Goal: Information Seeking & Learning: Learn about a topic

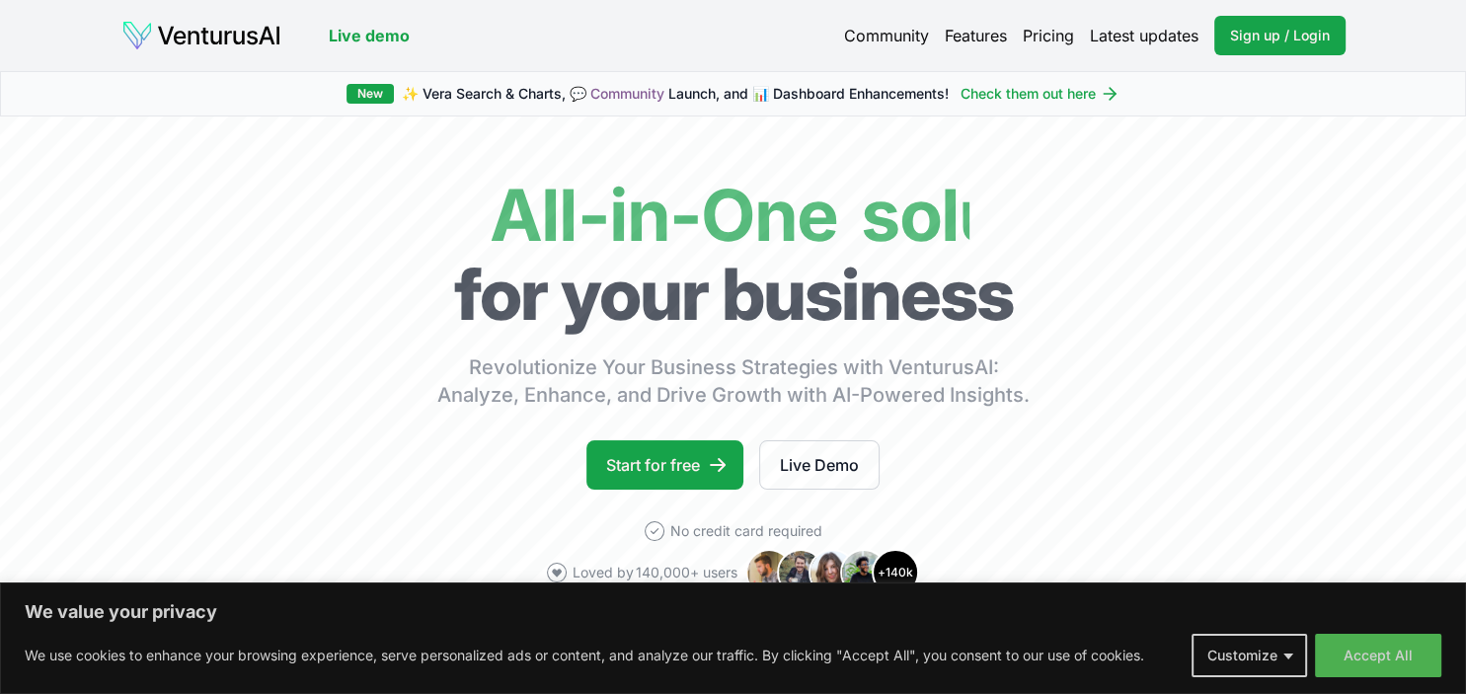
click at [1363, 663] on body "We value your privacy We use cookies to enhance your browsing experience, serve…" at bounding box center [733, 347] width 1466 height 694
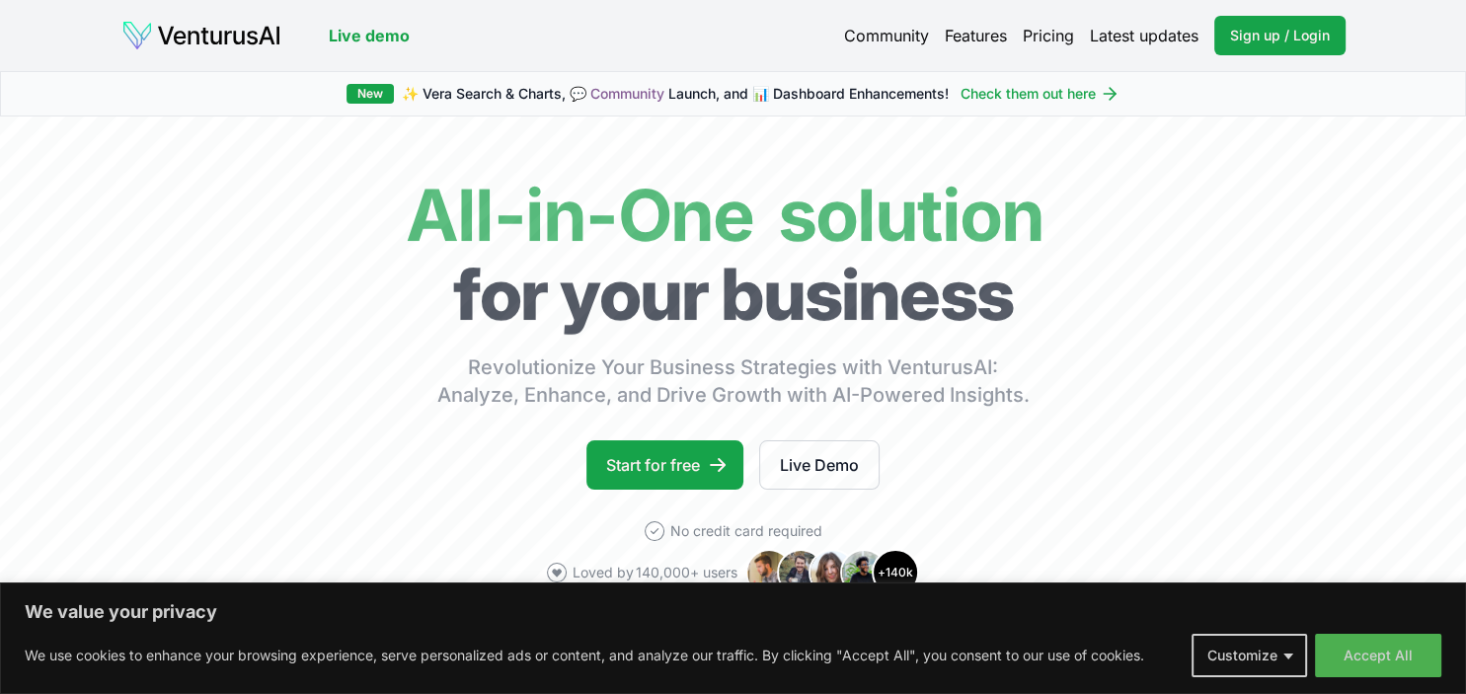
click at [1363, 663] on button "Accept All" at bounding box center [1378, 655] width 126 height 43
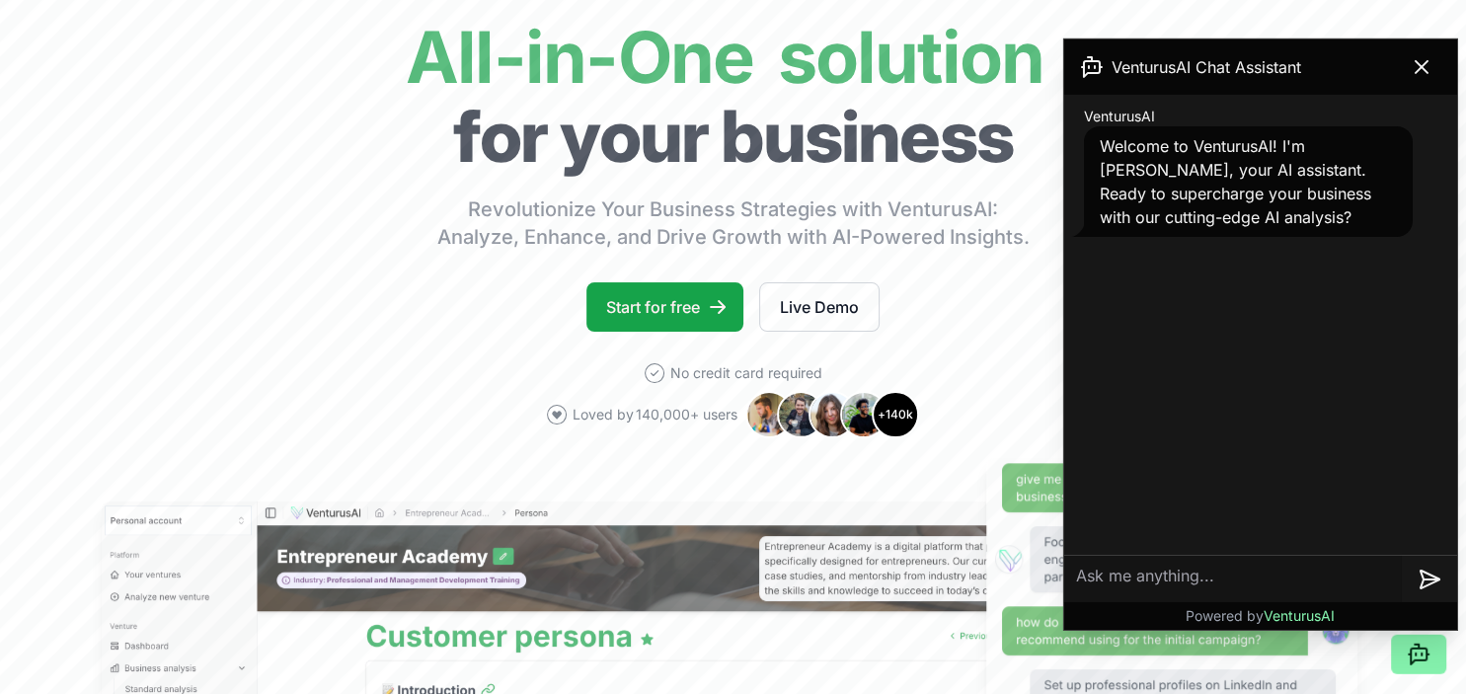
scroll to position [159, 0]
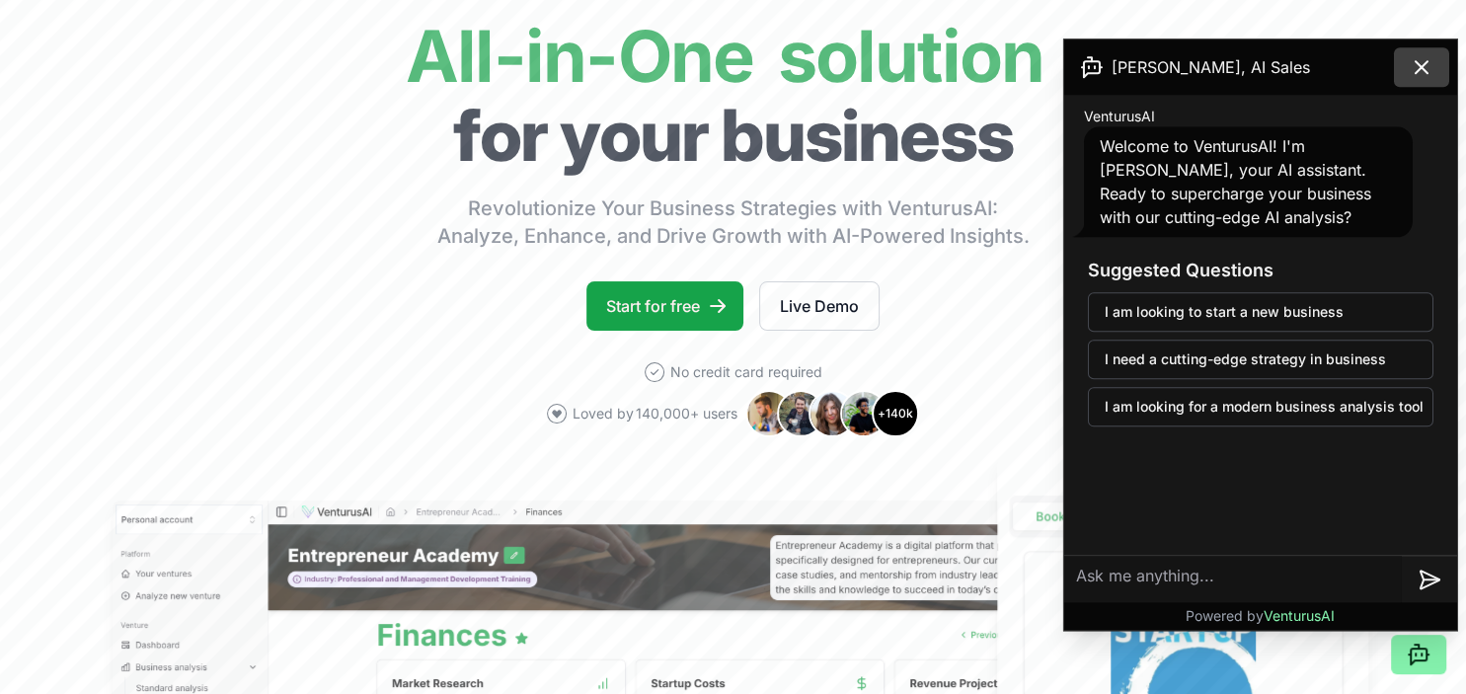
click at [1423, 69] on icon at bounding box center [1422, 67] width 24 height 24
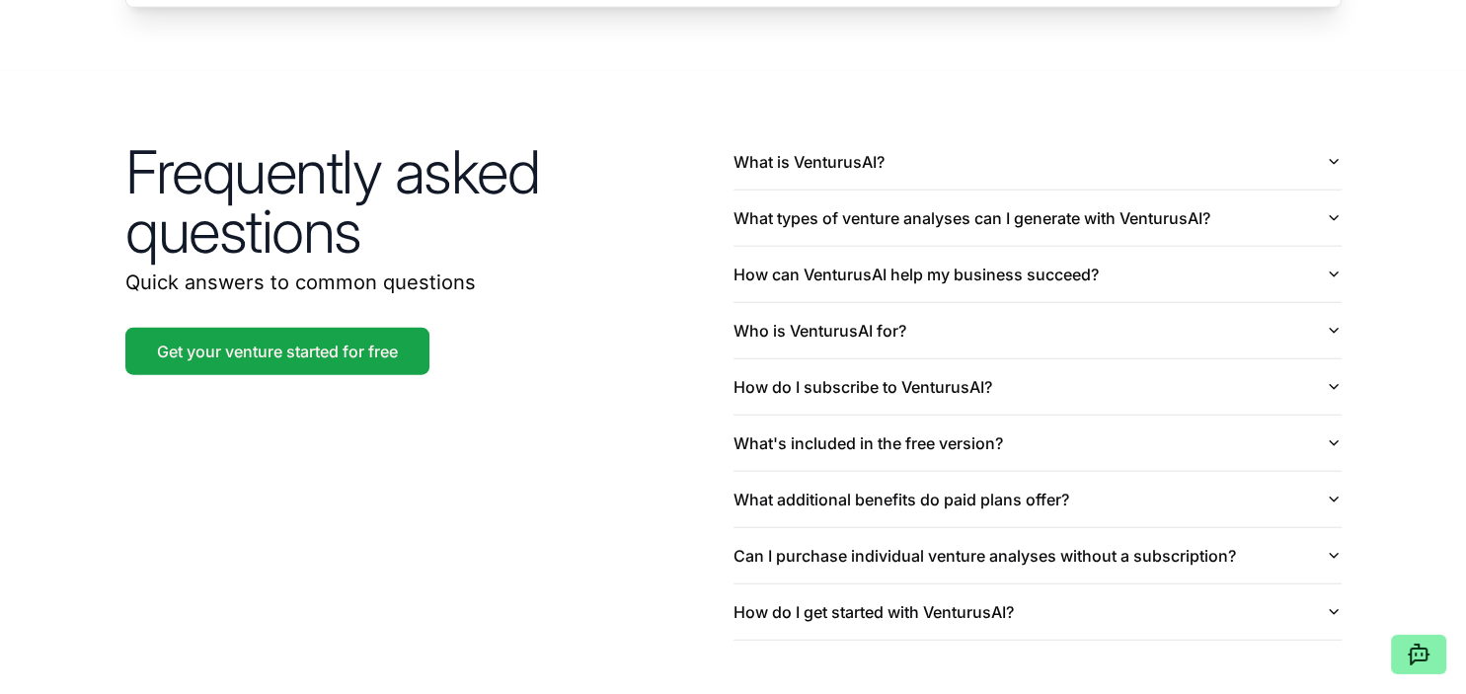
scroll to position [4640, 0]
click at [862, 136] on button "What is VenturusAI?" at bounding box center [1038, 160] width 608 height 55
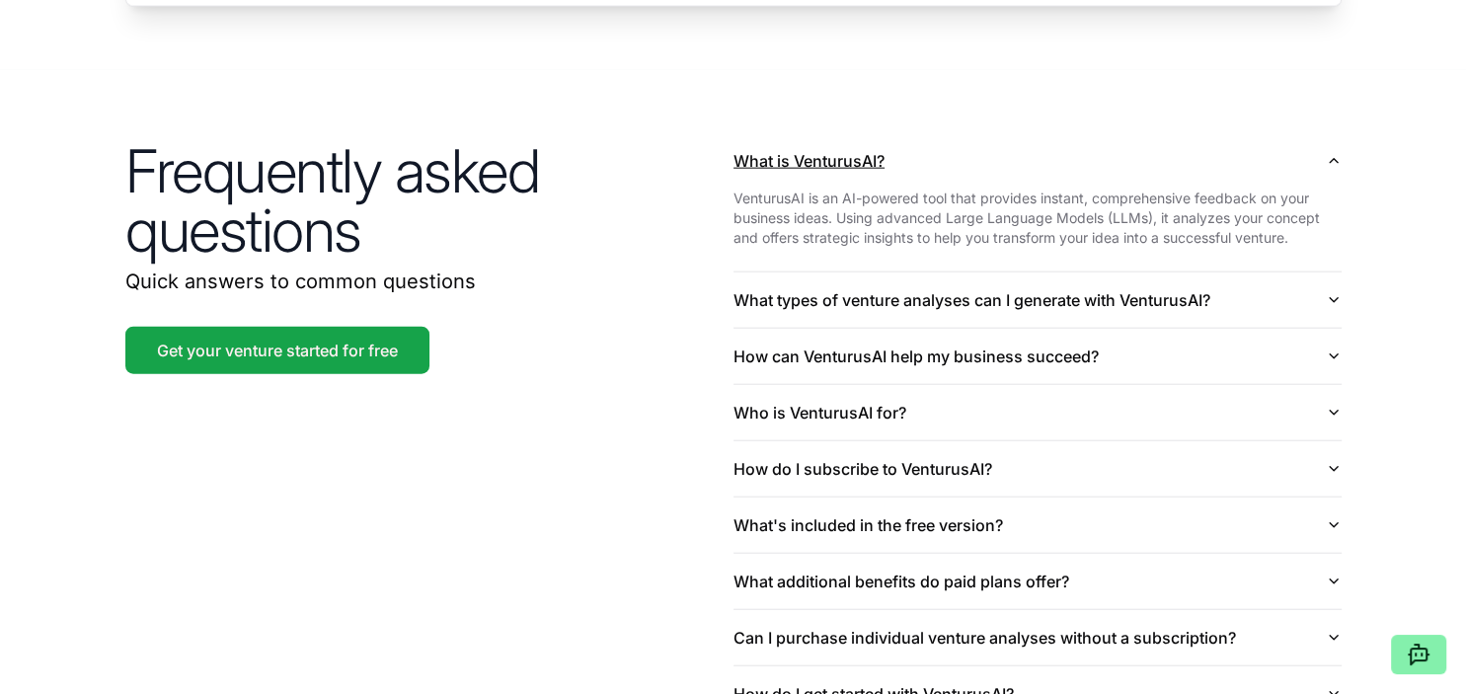
click at [862, 136] on button "What is VenturusAI?" at bounding box center [1038, 160] width 608 height 55
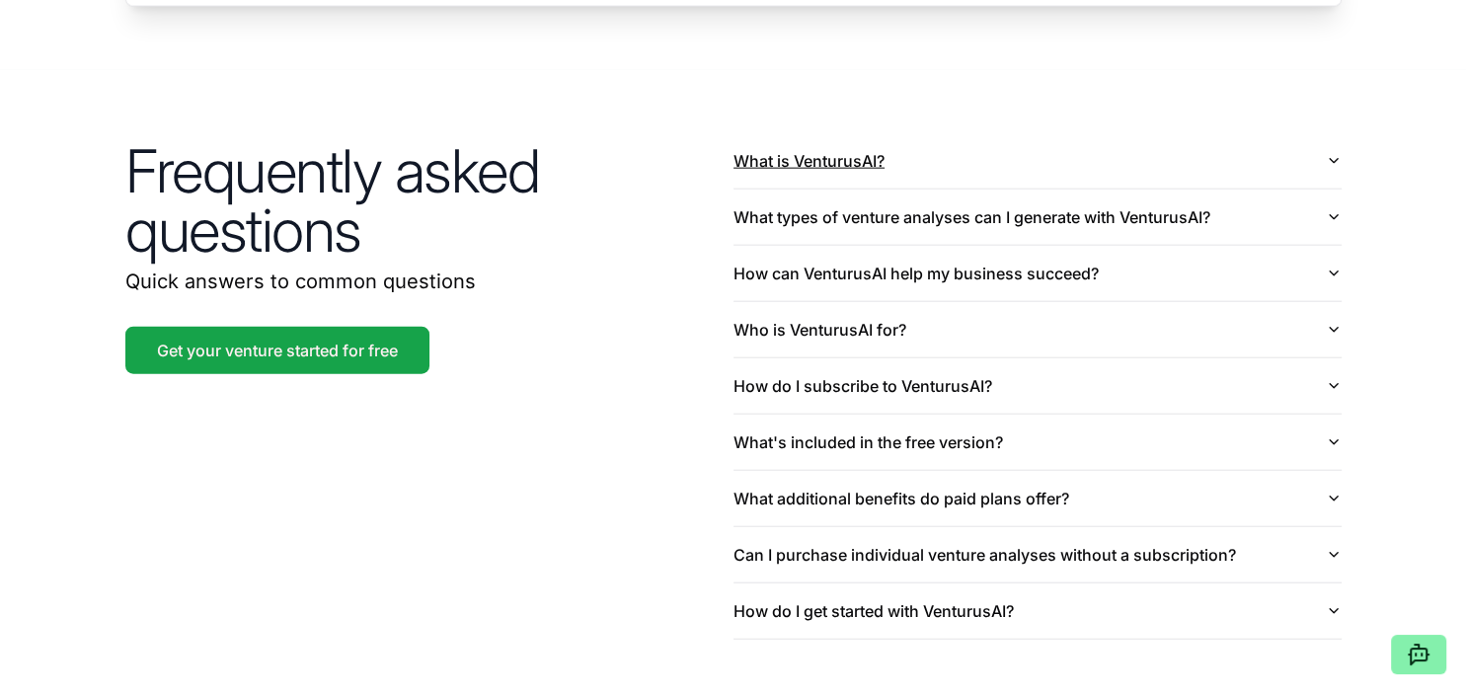
click at [862, 136] on button "What is VenturusAI?" at bounding box center [1038, 160] width 608 height 55
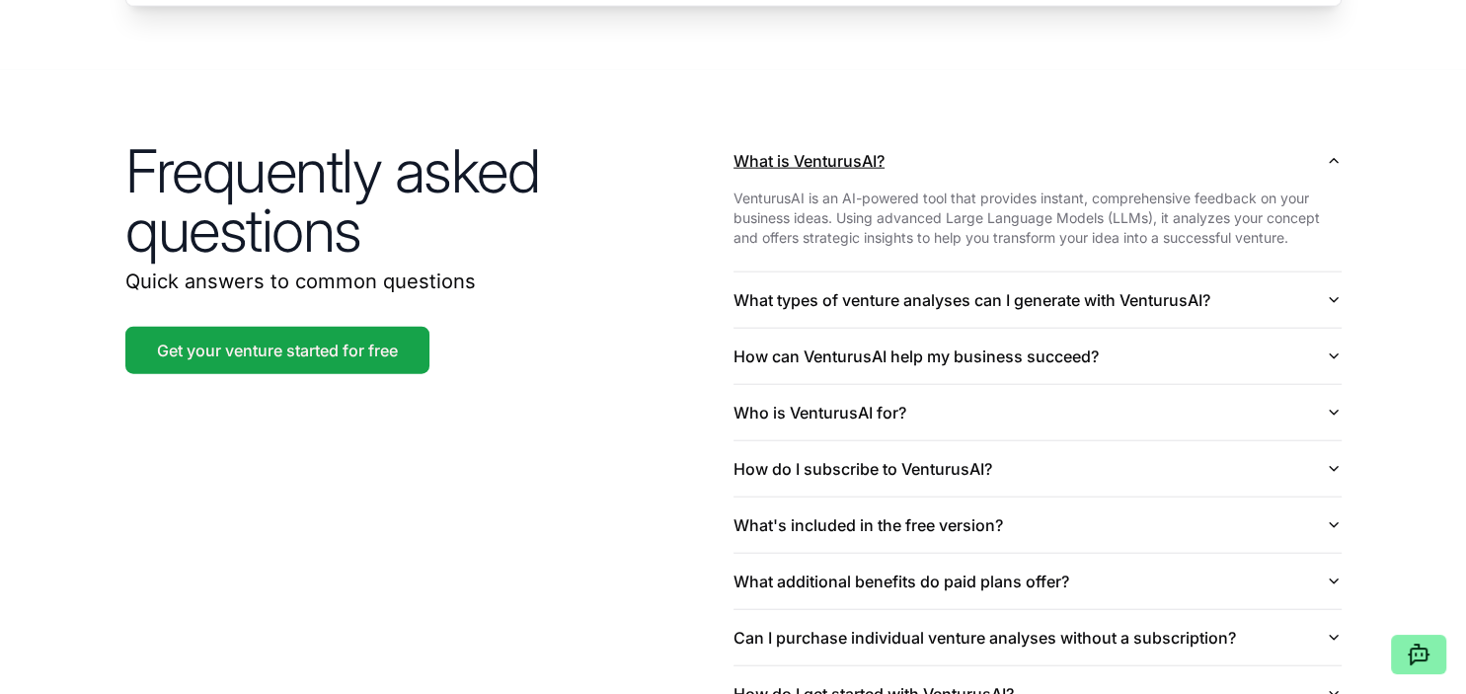
click at [862, 136] on button "What is VenturusAI?" at bounding box center [1038, 160] width 608 height 55
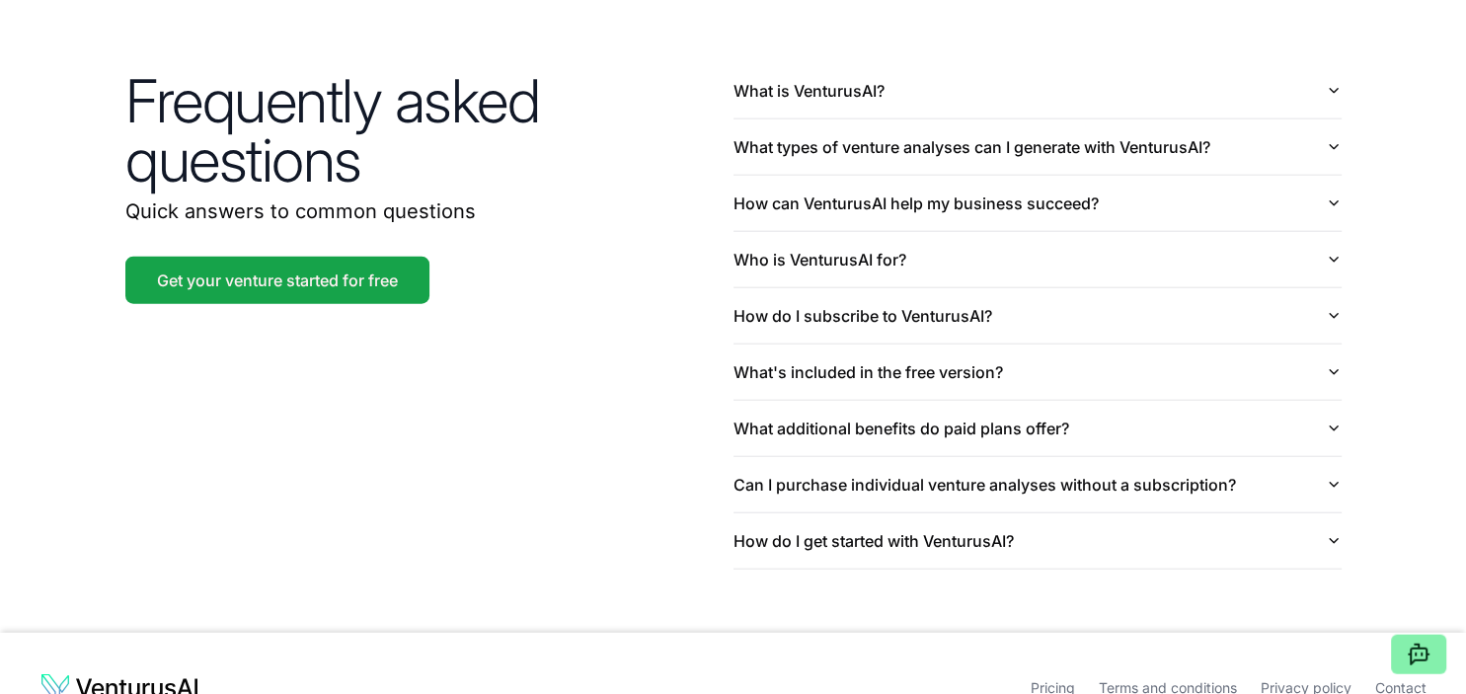
scroll to position [4711, 0]
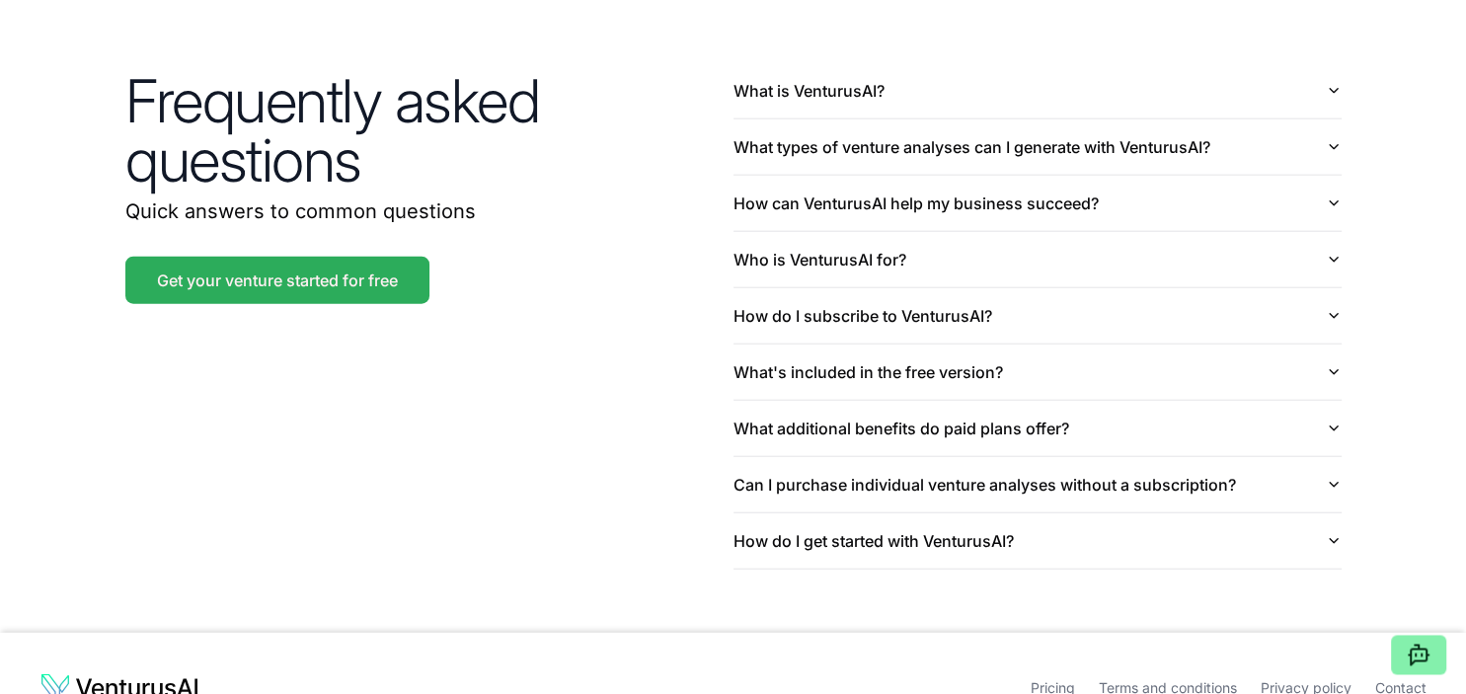
click at [346, 256] on link "Get your venture started for free" at bounding box center [277, 279] width 304 height 47
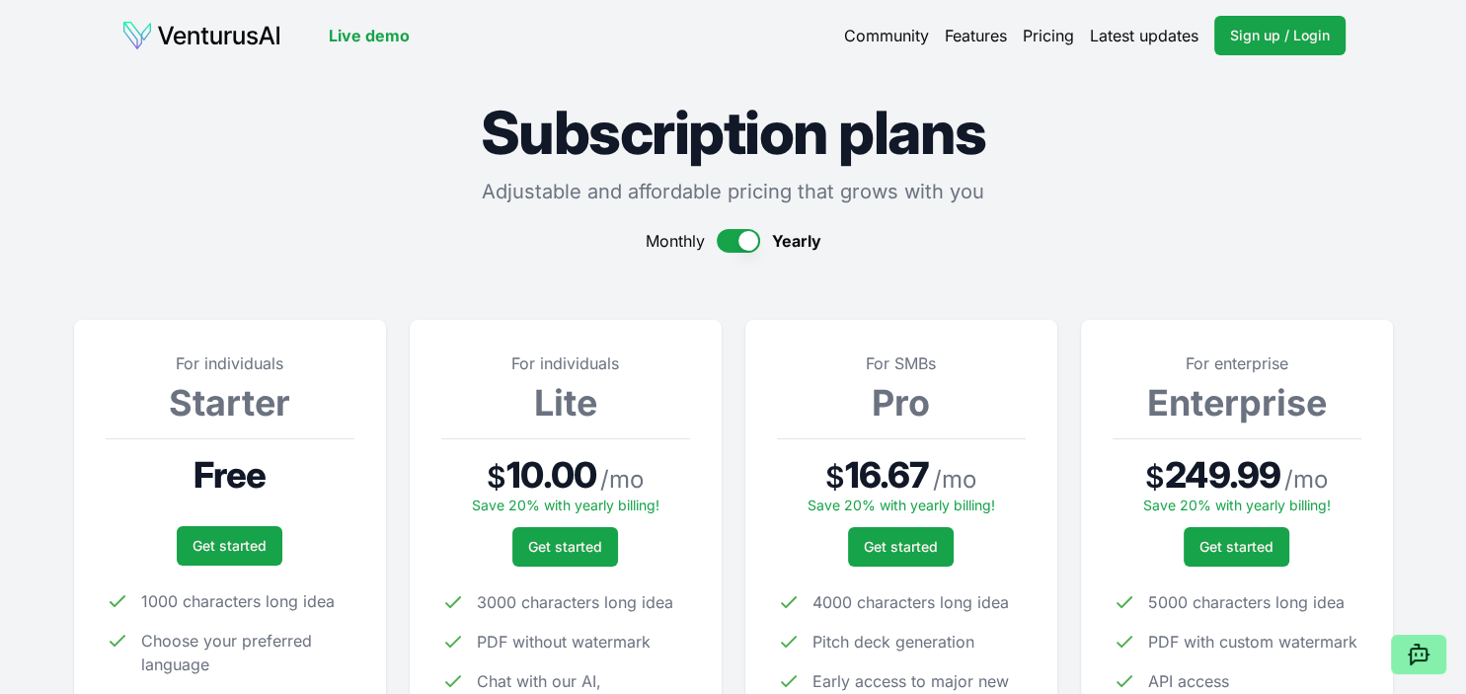
click at [727, 240] on button "button" at bounding box center [738, 241] width 43 height 24
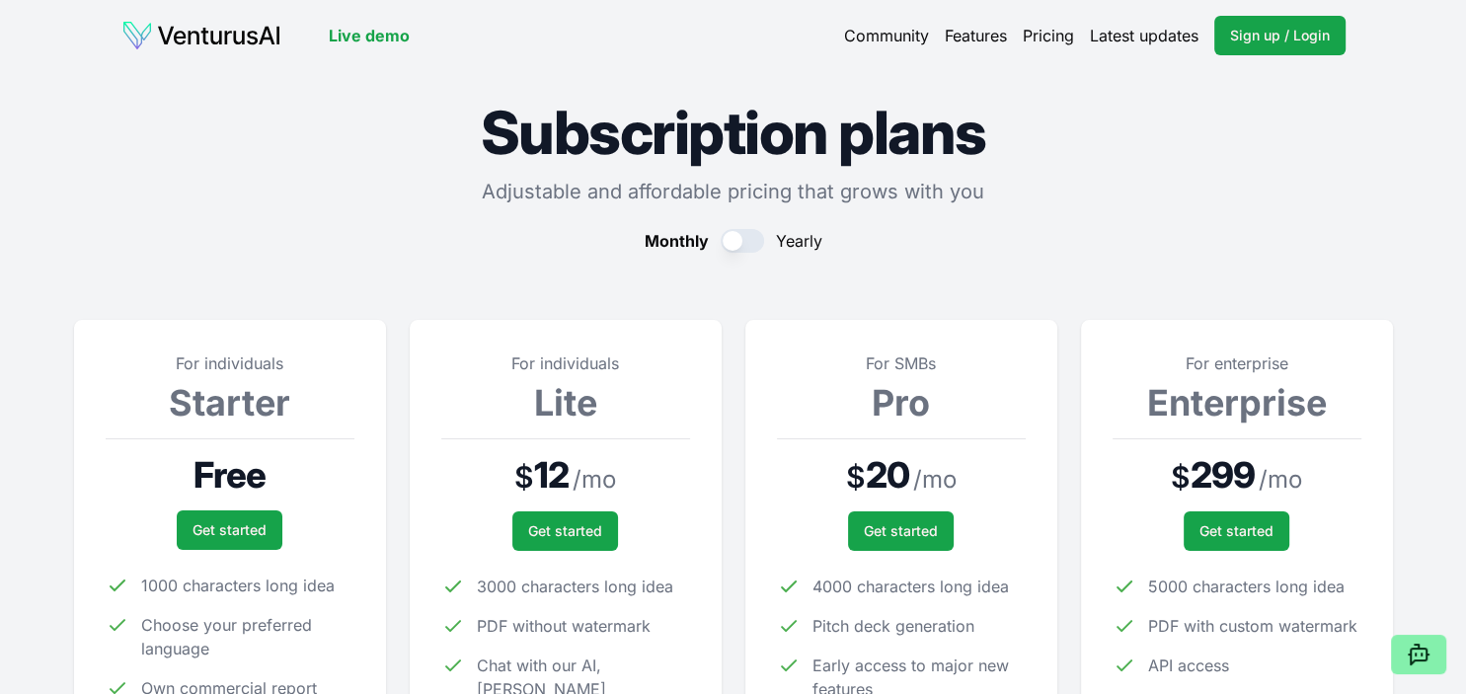
click at [348, 41] on link "Live demo" at bounding box center [369, 36] width 81 height 24
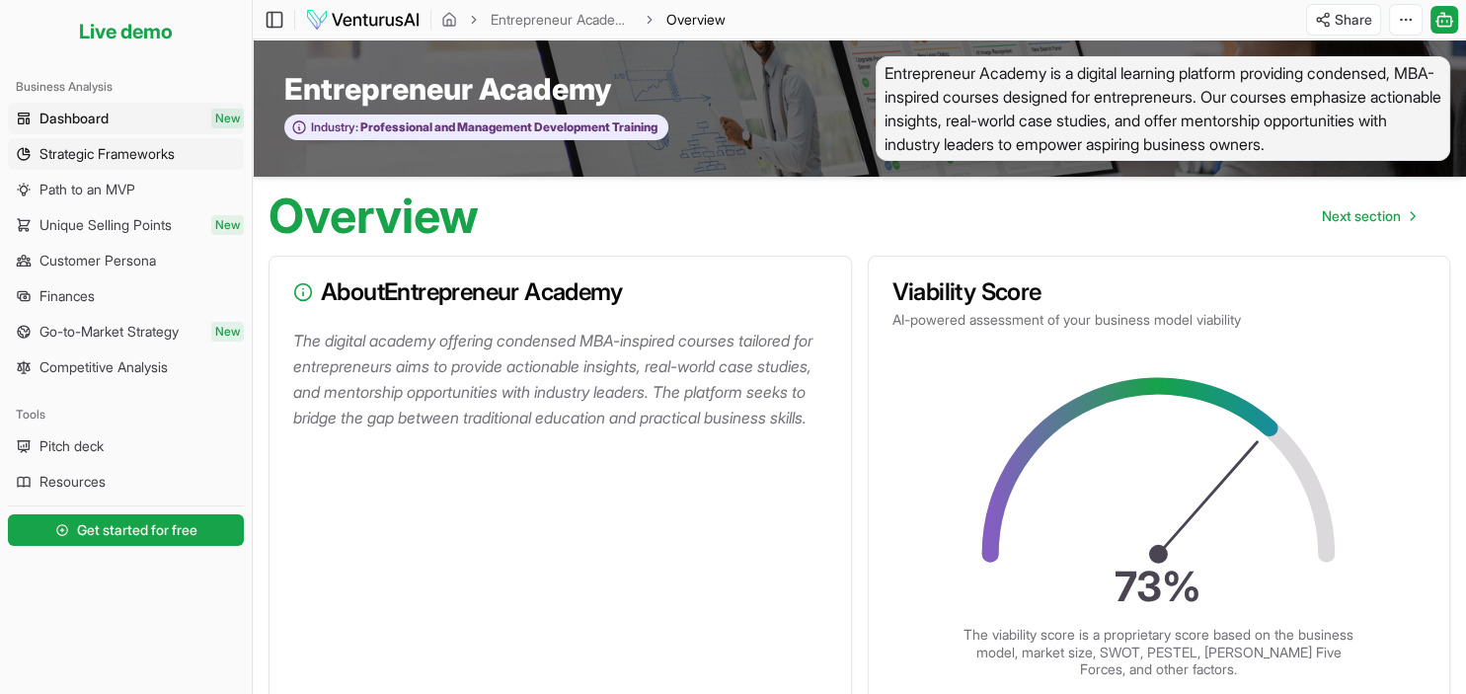
click at [118, 164] on link "Strategic Frameworks" at bounding box center [126, 154] width 236 height 32
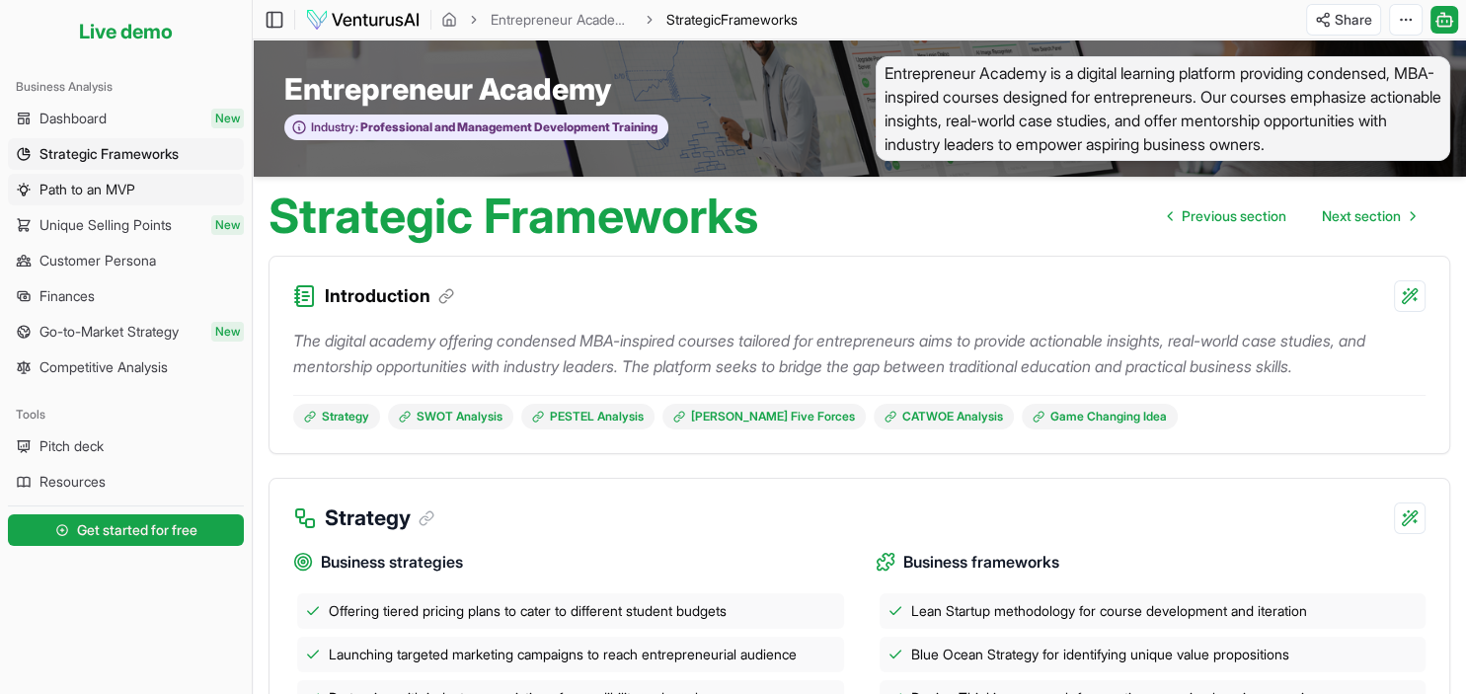
click at [97, 184] on span "Path to an MVP" at bounding box center [87, 190] width 96 height 20
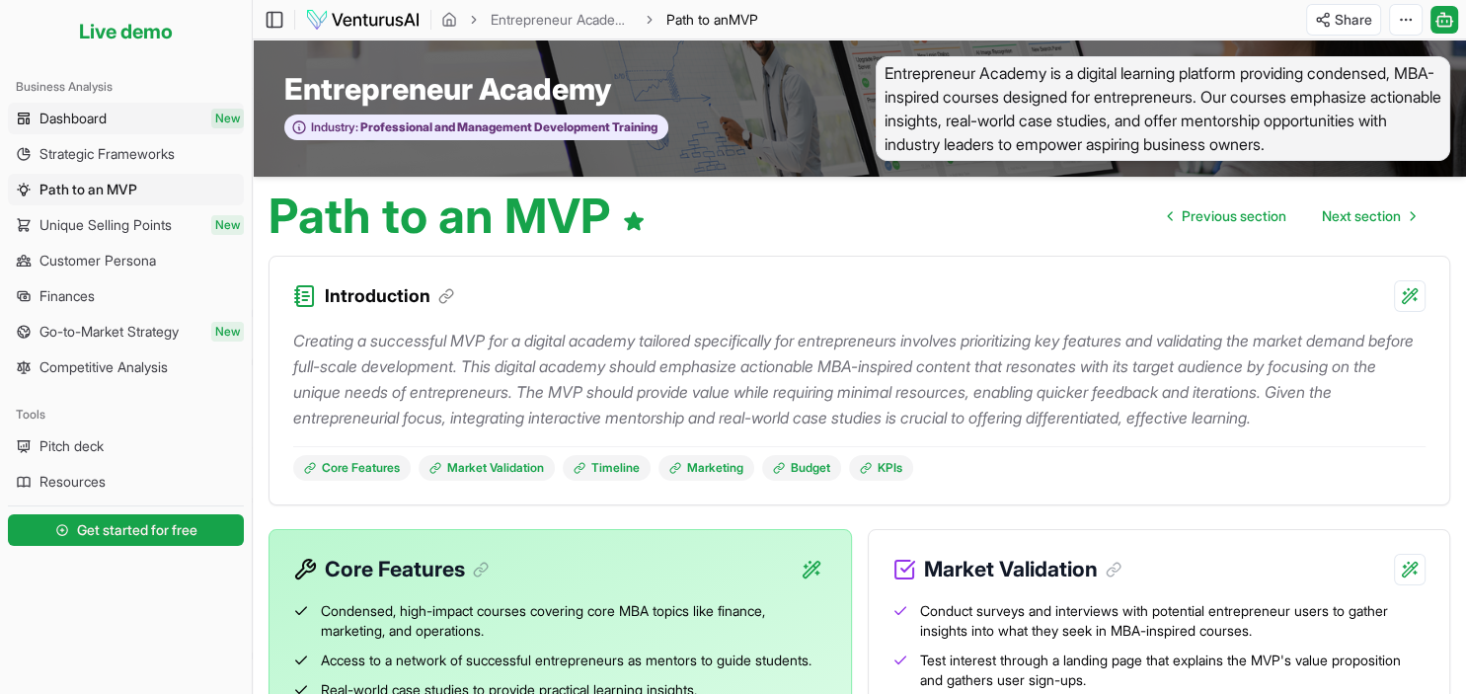
click at [112, 129] on link "Dashboard New" at bounding box center [126, 119] width 236 height 32
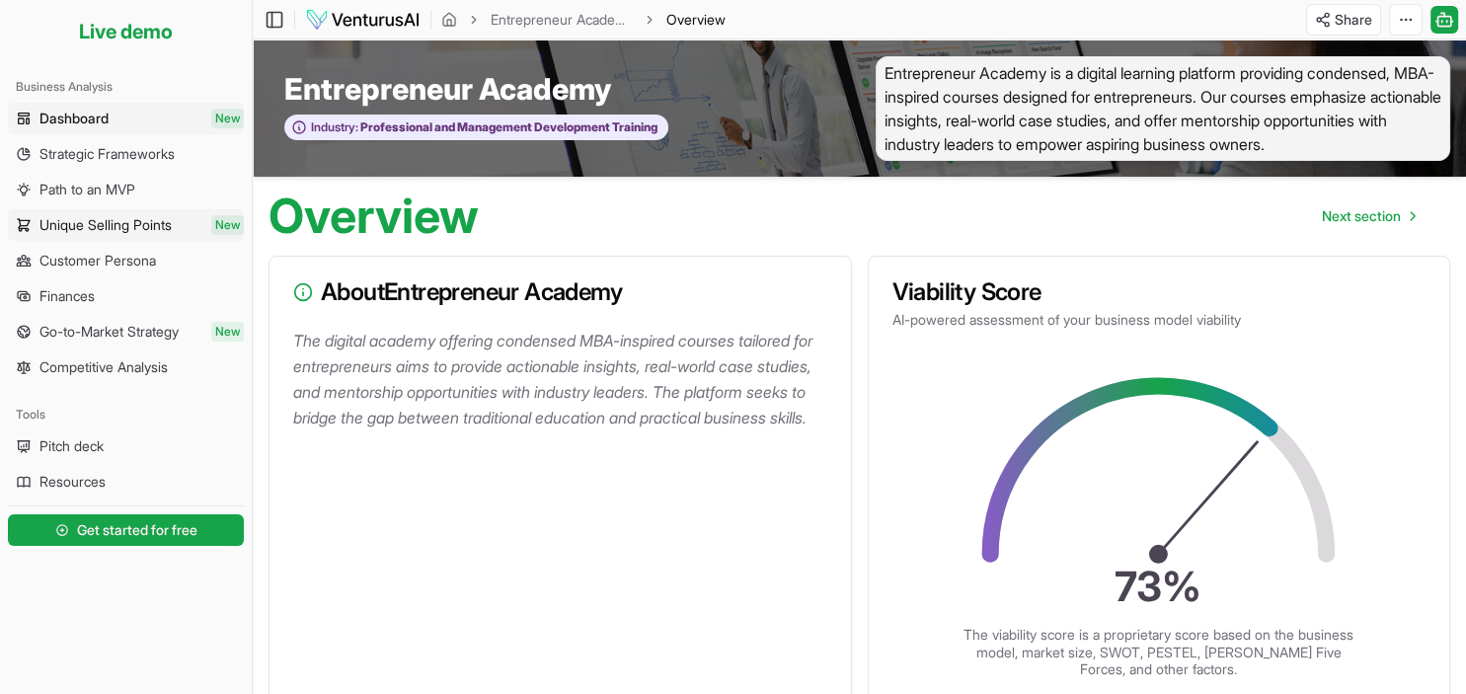
click at [70, 219] on span "Unique Selling Points" at bounding box center [105, 225] width 132 height 20
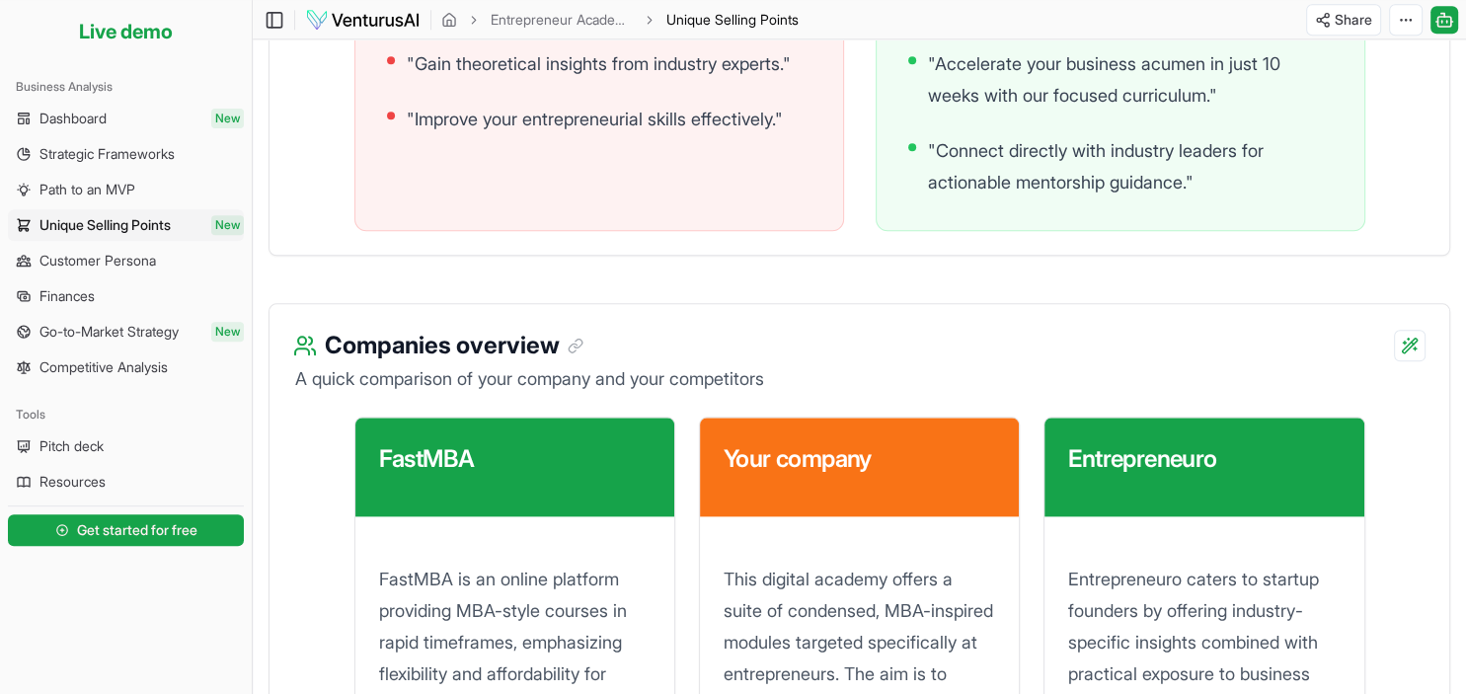
scroll to position [2266, 0]
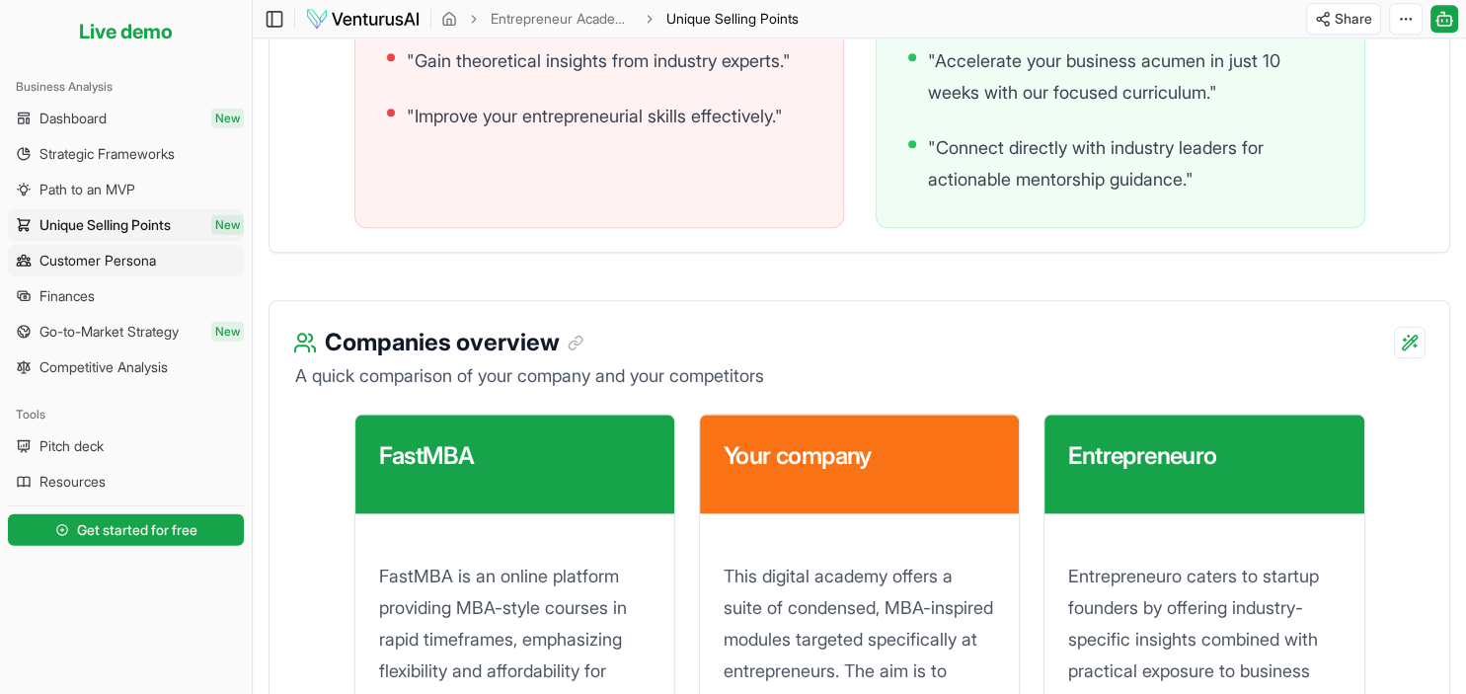
click at [64, 271] on span "Customer Persona" at bounding box center [97, 261] width 117 height 20
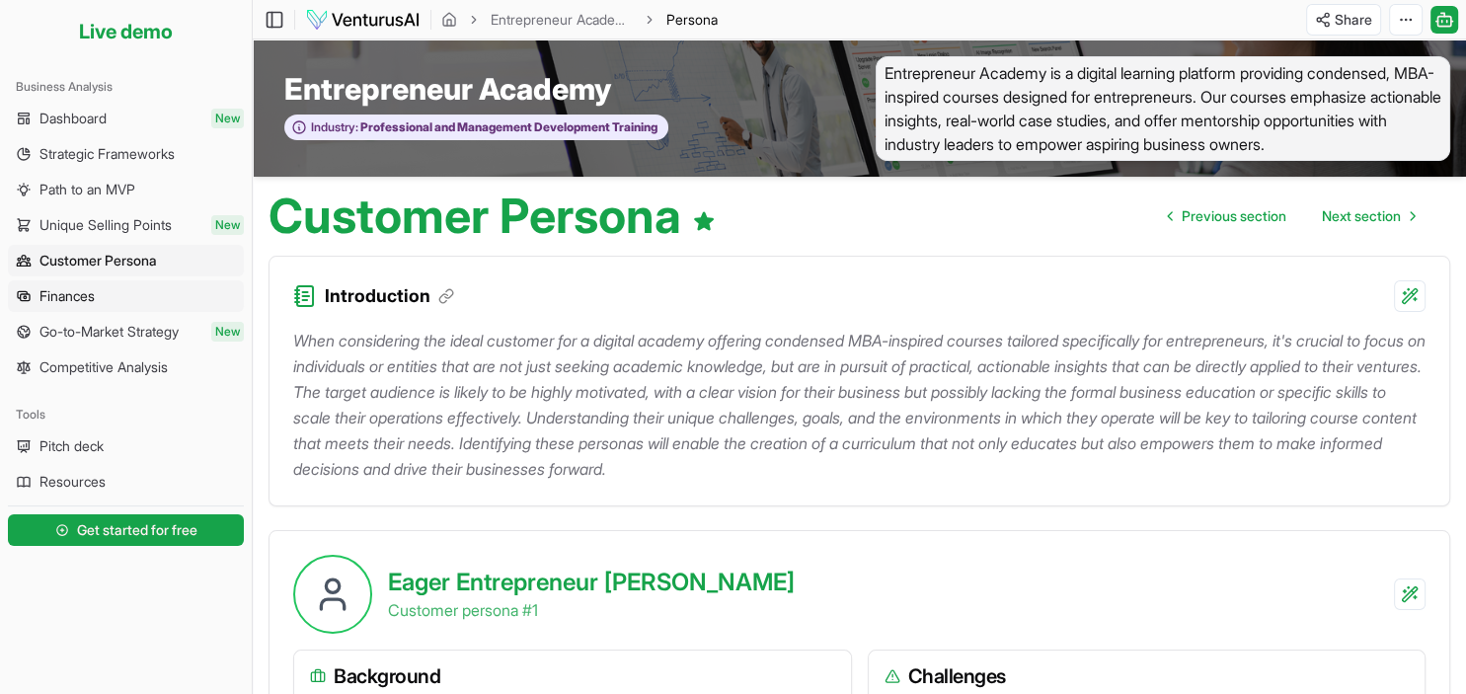
click at [77, 282] on link "Finances" at bounding box center [126, 296] width 236 height 32
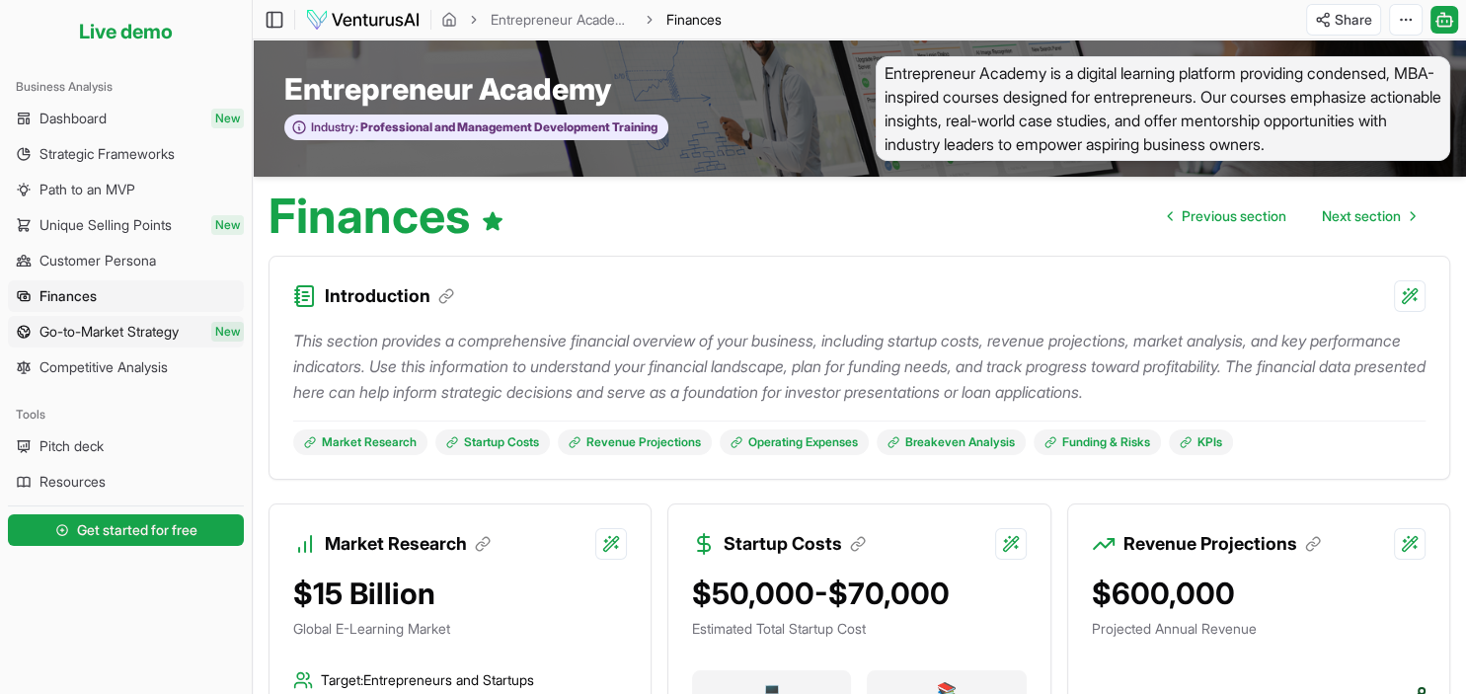
click at [113, 335] on span "Go-to-Market Strategy" at bounding box center [108, 332] width 139 height 20
